Goal: Transaction & Acquisition: Purchase product/service

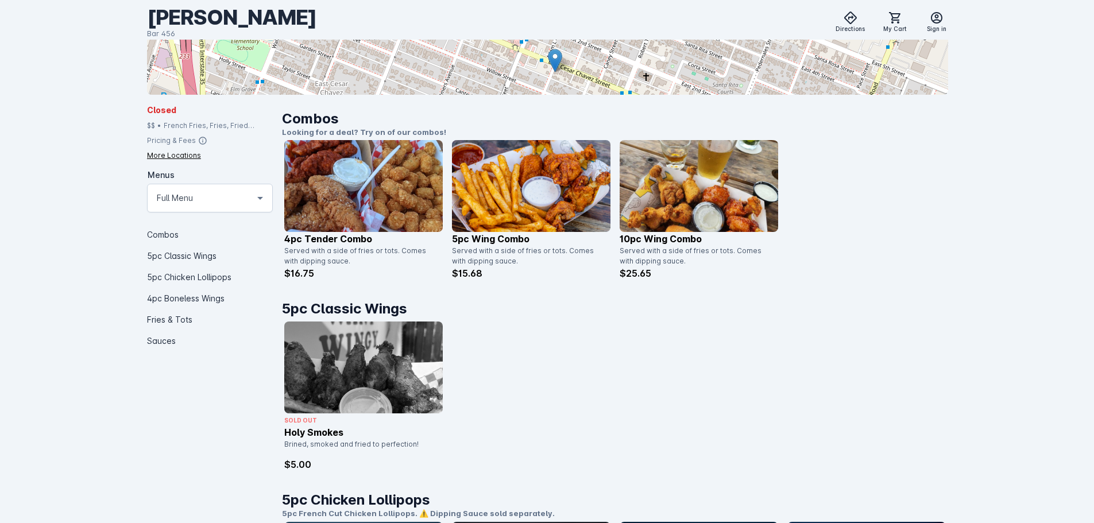
scroll to position [172, 0]
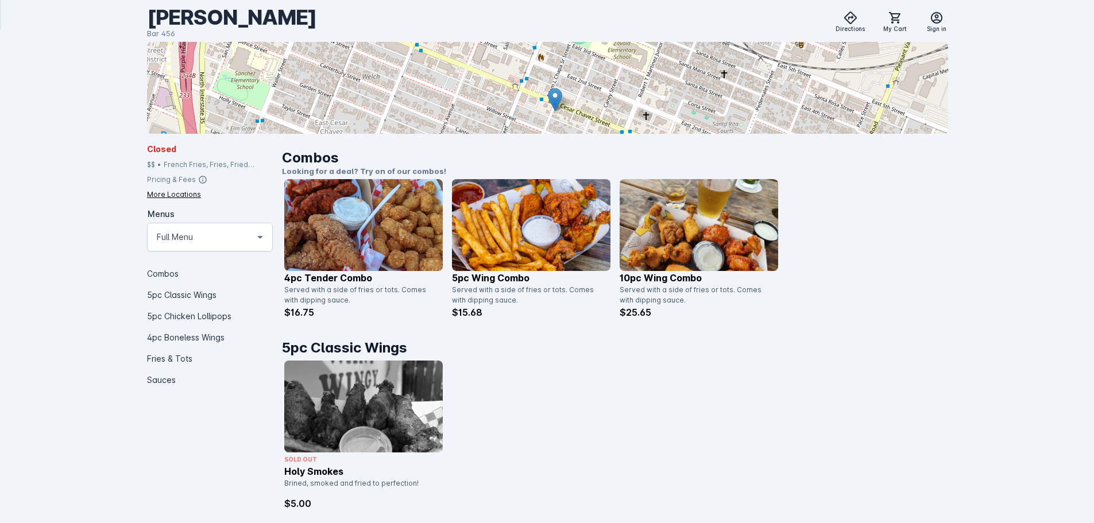
click at [677, 236] on img at bounding box center [699, 225] width 159 height 92
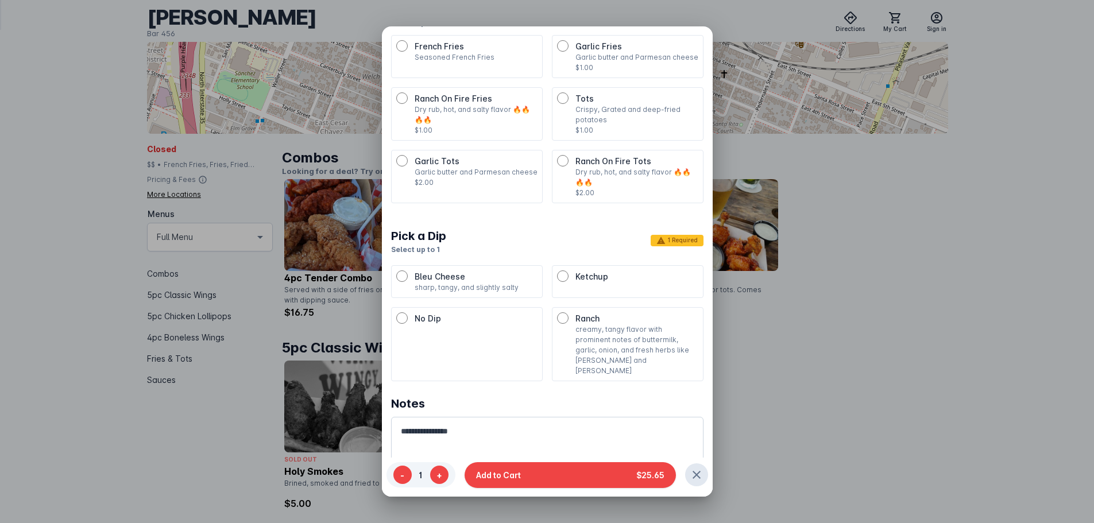
scroll to position [0, 0]
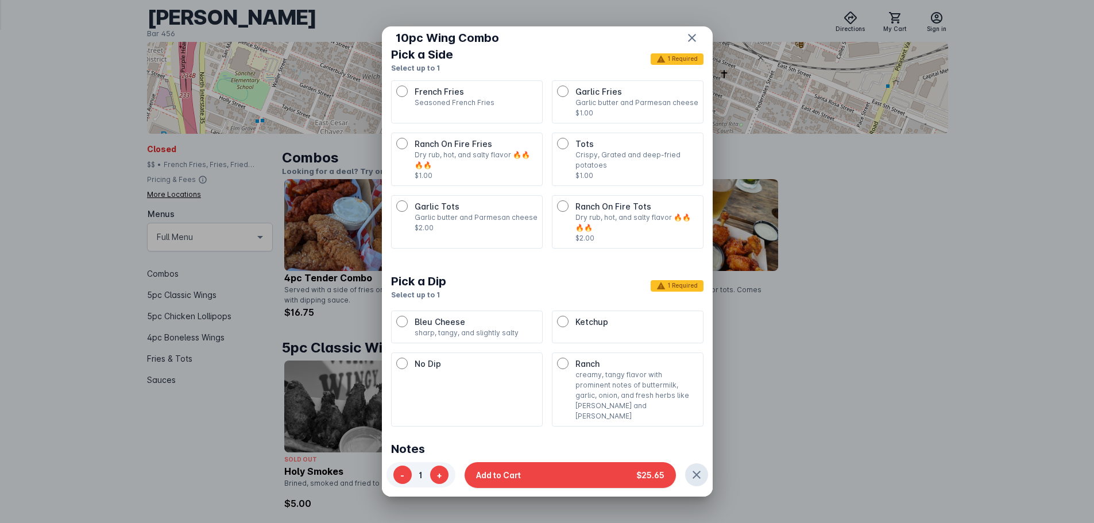
drag, startPoint x: 694, startPoint y: 473, endPoint x: 714, endPoint y: 309, distance: 165.5
click at [693, 473] on icon "button" at bounding box center [697, 475] width 14 height 14
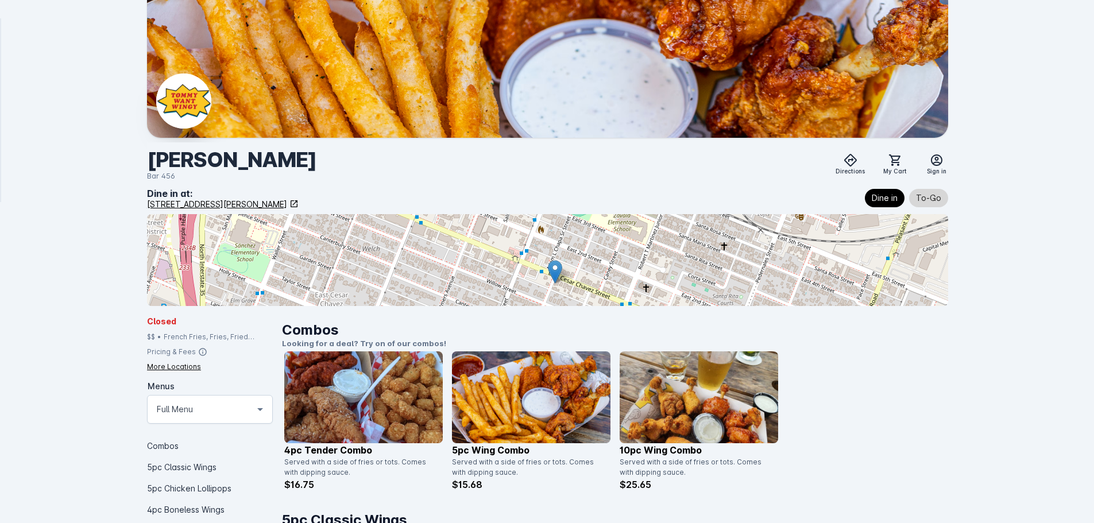
click at [940, 191] on span "To-Go" at bounding box center [928, 198] width 25 height 14
